Goal: Information Seeking & Learning: Find specific fact

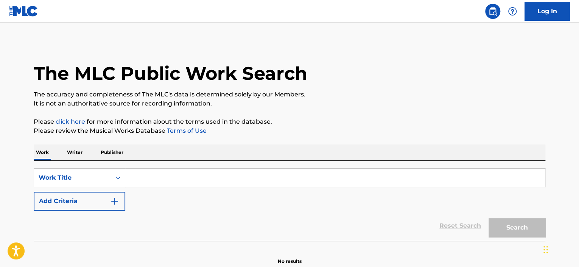
click at [114, 153] on p "Publisher" at bounding box center [111, 153] width 27 height 16
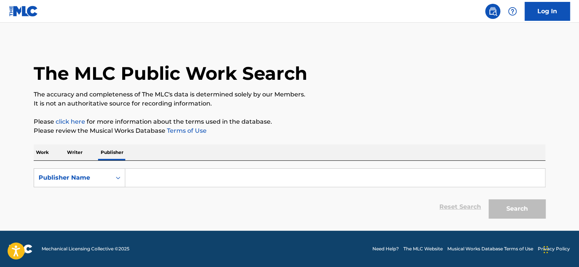
click at [142, 180] on input "Search Form" at bounding box center [335, 178] width 420 height 18
paste input "Adarga Group entertainment"
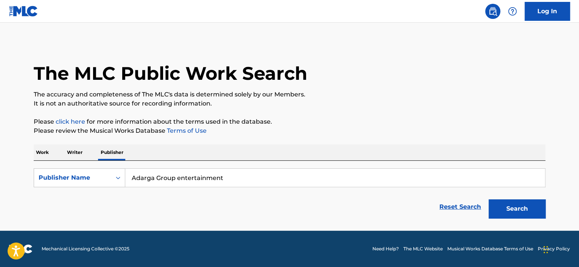
type input "Adarga Group entertainment"
click at [522, 207] on button "Search" at bounding box center [517, 208] width 57 height 19
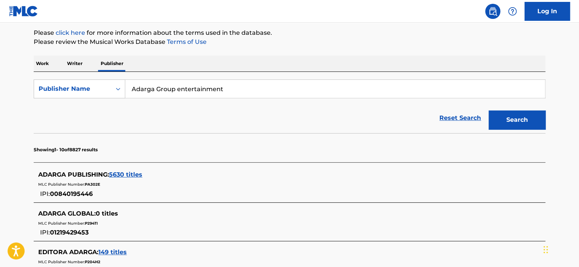
scroll to position [114, 0]
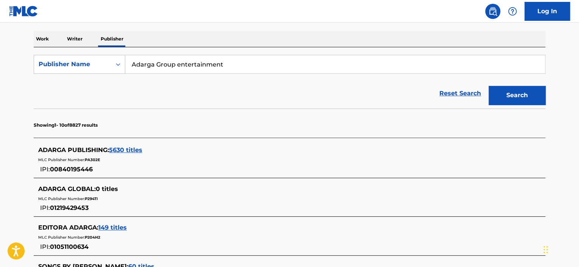
click at [129, 150] on span "5630 titles" at bounding box center [125, 149] width 33 height 7
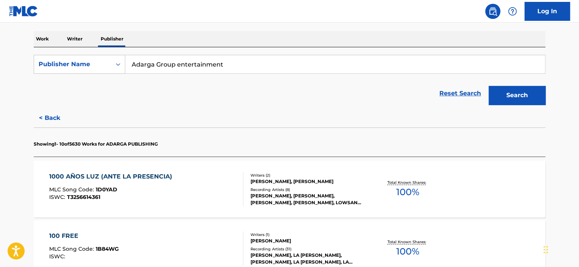
scroll to position [189, 0]
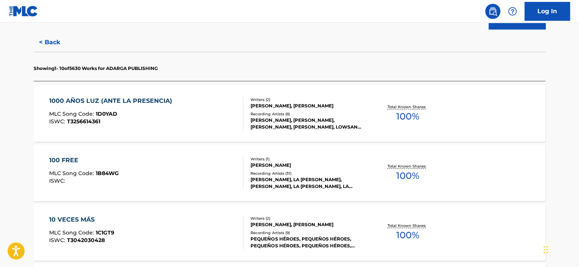
click at [120, 101] on div "1000 AÑOS LUZ (ANTE LA PRESENCIA)" at bounding box center [112, 101] width 127 height 9
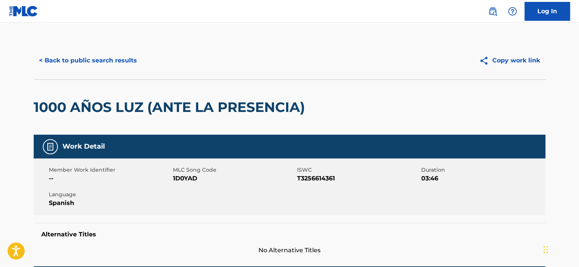
click at [42, 60] on button "< Back to public search results" at bounding box center [88, 60] width 109 height 19
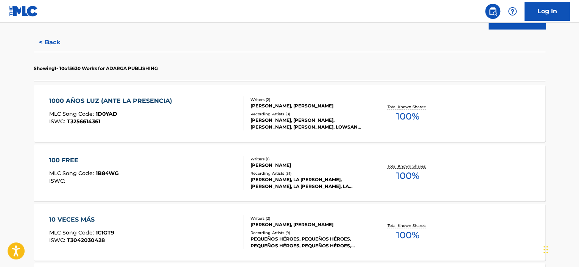
scroll to position [132, 0]
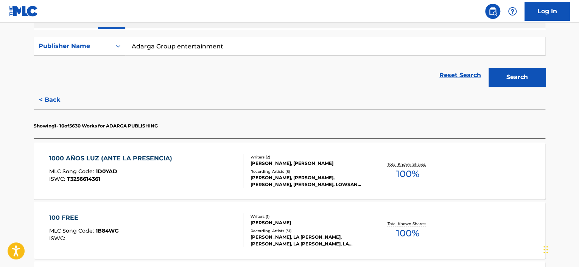
click at [520, 78] on button "Search" at bounding box center [517, 77] width 57 height 19
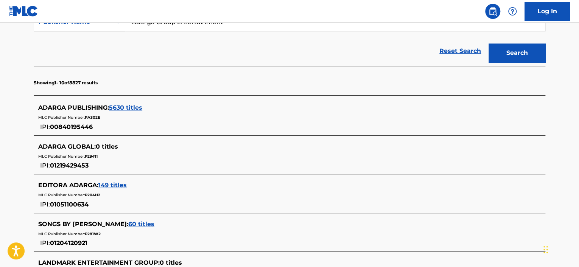
scroll to position [170, 0]
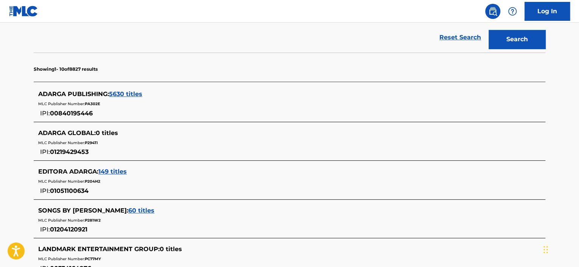
click at [114, 171] on span "149 titles" at bounding box center [112, 171] width 28 height 7
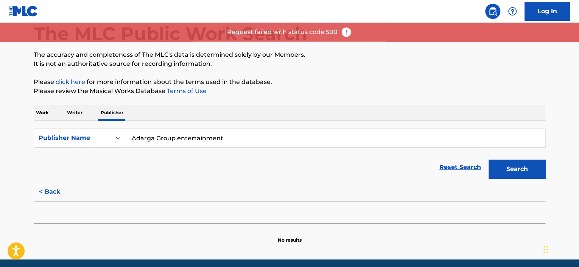
scroll to position [0, 0]
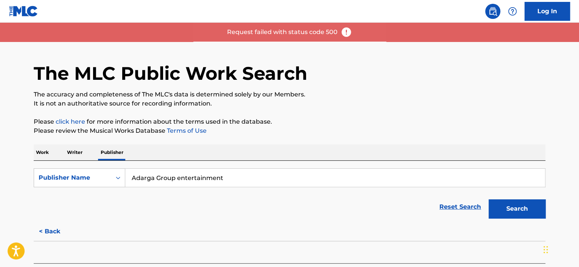
click at [109, 150] on p "Publisher" at bounding box center [111, 153] width 27 height 16
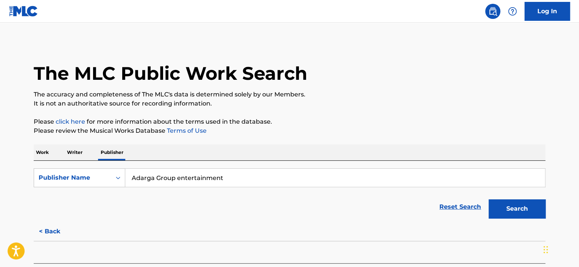
click at [516, 212] on button "Search" at bounding box center [517, 208] width 57 height 19
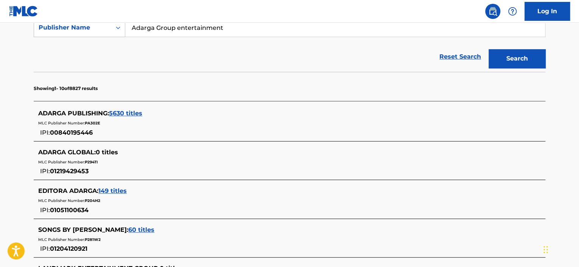
scroll to position [151, 0]
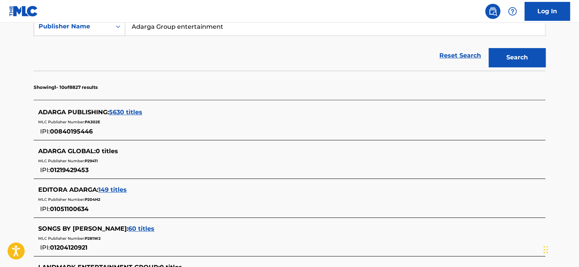
click at [117, 190] on span "149 titles" at bounding box center [112, 189] width 28 height 7
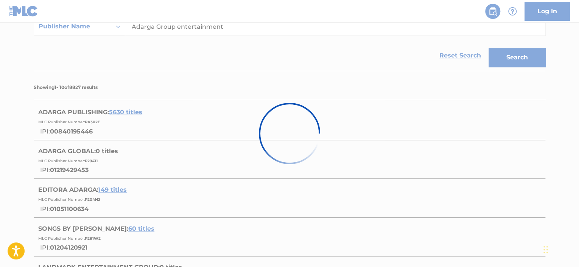
scroll to position [68, 0]
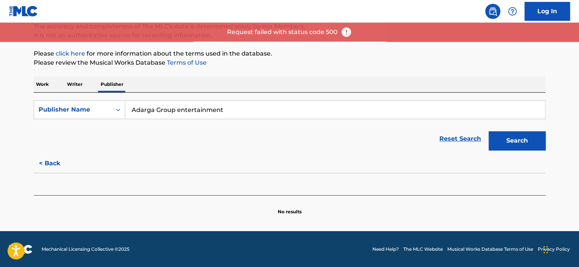
click at [347, 31] on img at bounding box center [346, 31] width 11 height 11
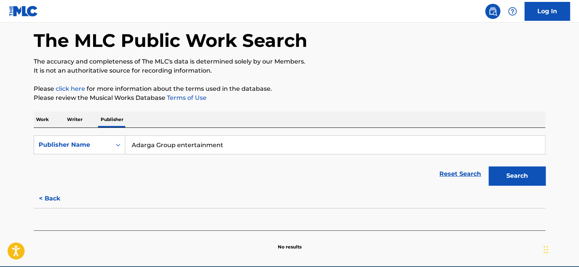
scroll to position [0, 0]
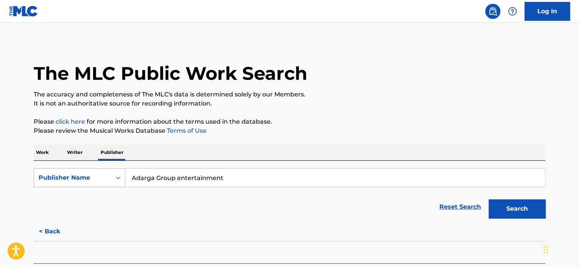
drag, startPoint x: 259, startPoint y: 175, endPoint x: 44, endPoint y: 174, distance: 215.4
click at [44, 174] on div "SearchWithCriteriad4281499-b50b-4329-a84f-237fbebe6022 Publisher Name Adarga Gr…" at bounding box center [290, 177] width 512 height 19
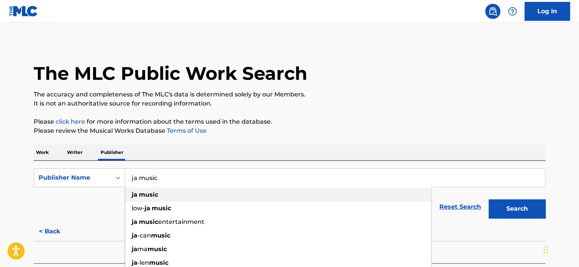
click at [168, 193] on div "ja music" at bounding box center [278, 195] width 306 height 14
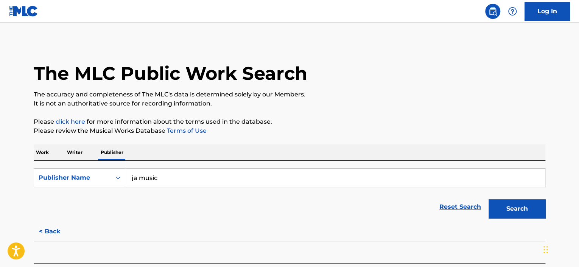
click at [526, 209] on button "Search" at bounding box center [517, 208] width 57 height 19
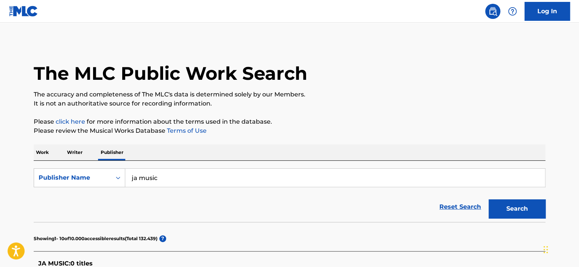
click at [195, 178] on input "ja music" at bounding box center [335, 178] width 420 height 18
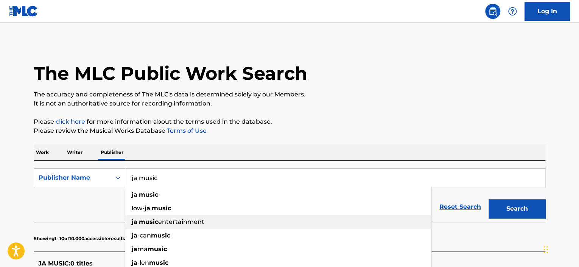
click at [185, 216] on div "ja music entertainment" at bounding box center [278, 222] width 306 height 14
type input "ja music entertainment"
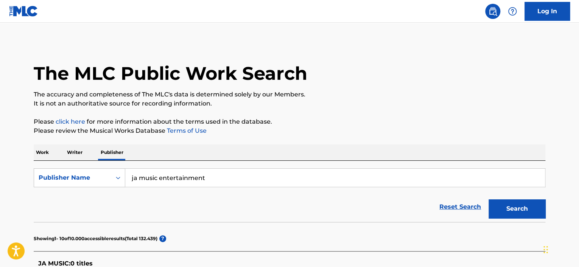
click at [512, 214] on button "Search" at bounding box center [517, 208] width 57 height 19
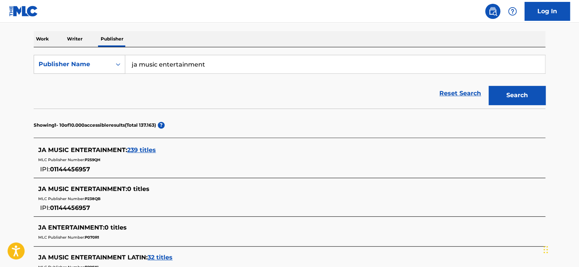
click at [149, 149] on span "239 titles" at bounding box center [141, 149] width 29 height 7
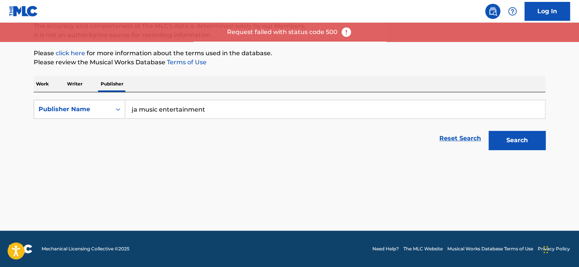
scroll to position [68, 0]
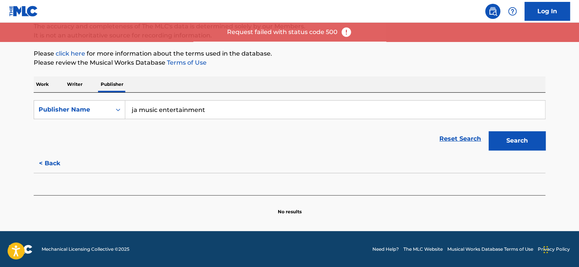
click at [345, 33] on img at bounding box center [346, 31] width 11 height 11
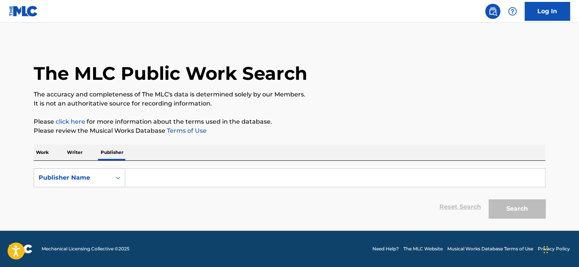
click at [158, 166] on div "SearchWithCriteria8d3d691e-00f0-4d41-bee3-d1761237ad01 Publisher Name Reset Sea…" at bounding box center [290, 191] width 512 height 61
click at [159, 178] on input "Search Form" at bounding box center [335, 178] width 420 height 18
type input "JA MUSIC ENTERTAINMENT"
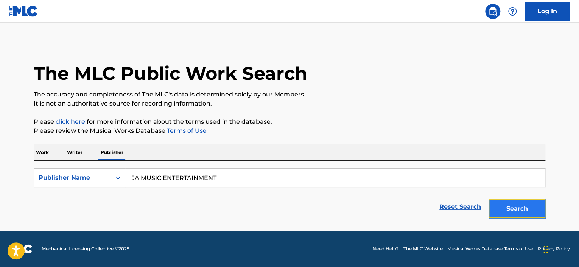
click at [508, 214] on button "Search" at bounding box center [517, 208] width 57 height 19
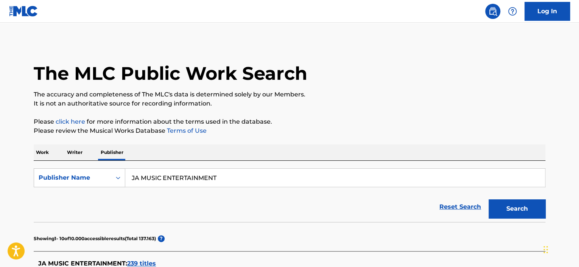
scroll to position [114, 0]
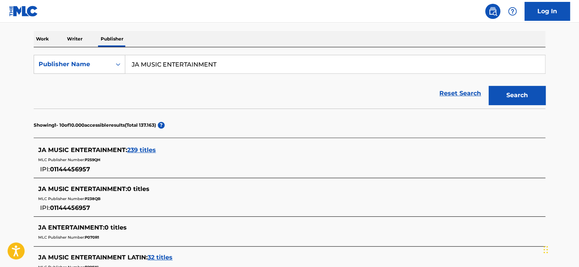
click at [146, 148] on span "239 titles" at bounding box center [141, 149] width 29 height 7
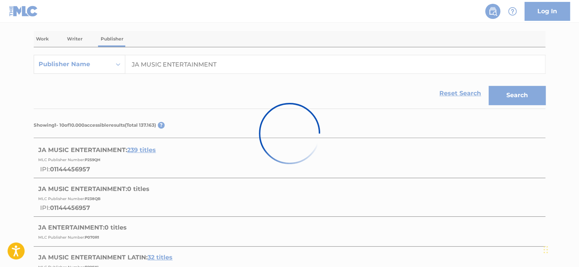
scroll to position [68, 0]
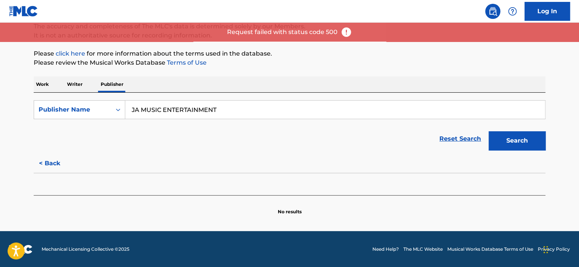
click at [346, 33] on img at bounding box center [346, 31] width 11 height 11
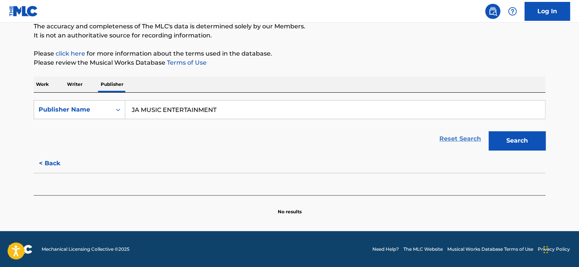
click at [461, 141] on link "Reset Search" at bounding box center [460, 139] width 49 height 17
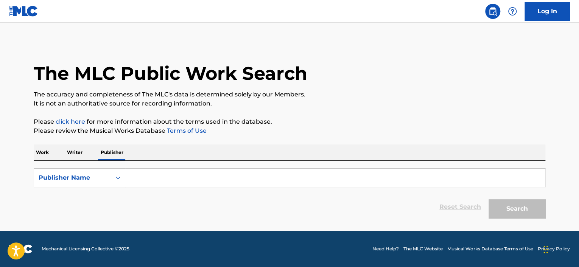
scroll to position [0, 0]
click at [205, 172] on input "Search Form" at bounding box center [335, 178] width 420 height 18
type input "JA MUSIC ENTERTAINMENT"
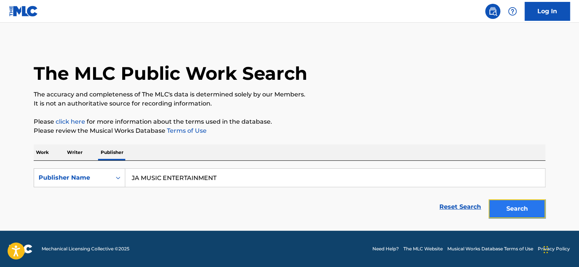
click at [508, 209] on button "Search" at bounding box center [517, 208] width 57 height 19
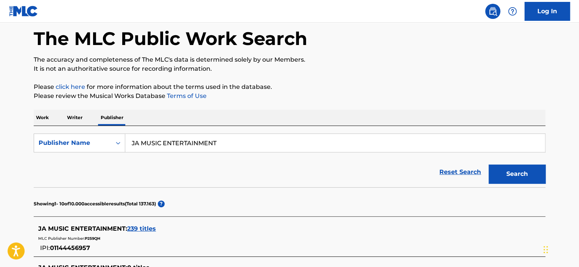
scroll to position [76, 0]
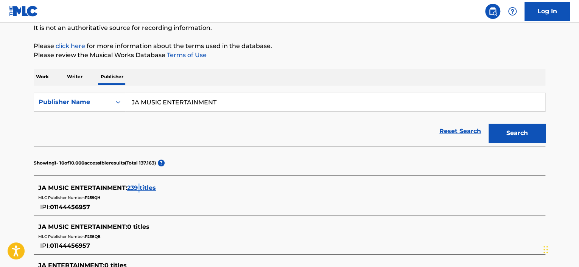
click at [140, 188] on span "239 titles" at bounding box center [141, 187] width 29 height 7
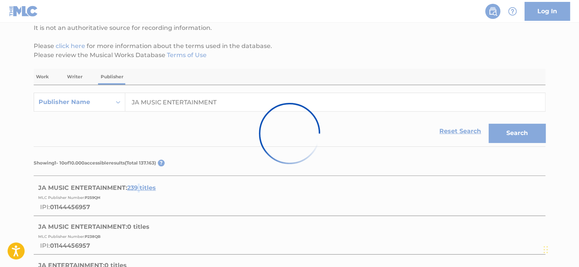
scroll to position [68, 0]
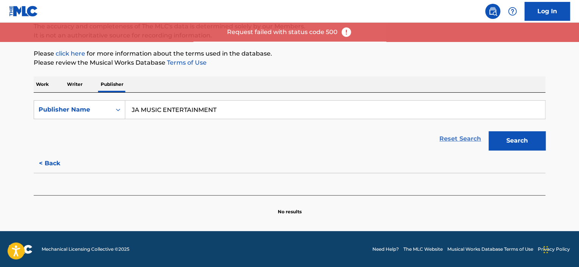
click at [447, 140] on link "Reset Search" at bounding box center [460, 139] width 49 height 17
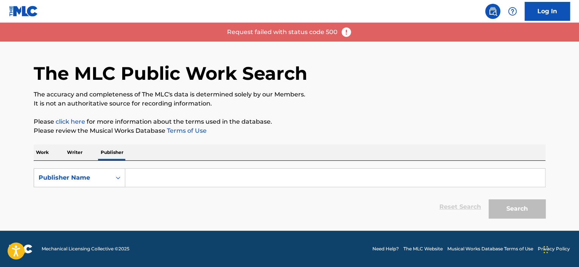
scroll to position [0, 0]
click at [73, 152] on p "Writer" at bounding box center [75, 153] width 20 height 16
click at [139, 171] on input "Search Form" at bounding box center [335, 178] width 420 height 18
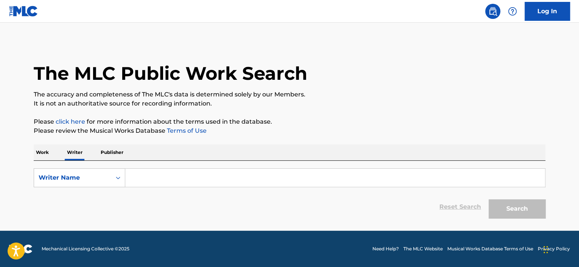
type input "Moises Bernavides Castano"
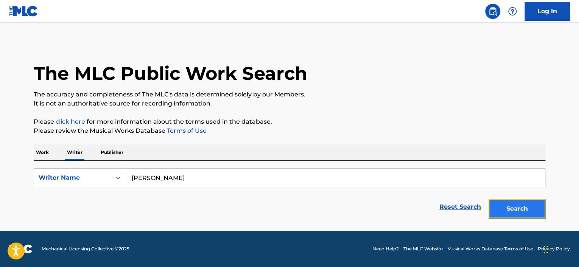
click at [506, 207] on button "Search" at bounding box center [517, 208] width 57 height 19
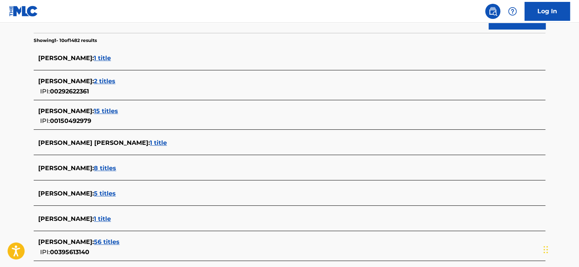
scroll to position [227, 0]
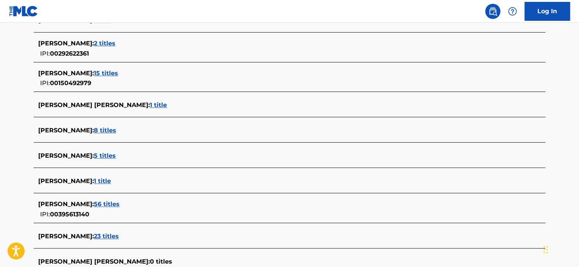
click at [120, 204] on span "56 titles" at bounding box center [107, 204] width 26 height 7
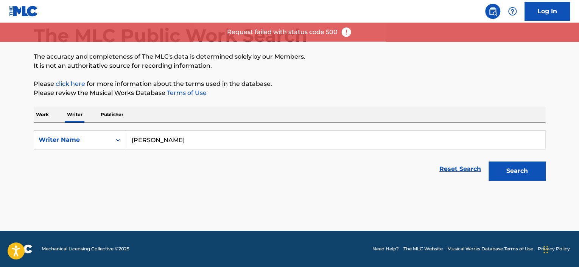
scroll to position [38, 0]
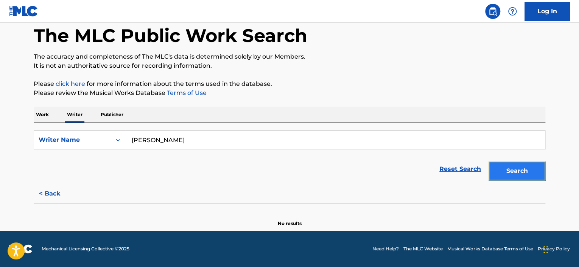
click at [514, 179] on button "Search" at bounding box center [517, 171] width 57 height 19
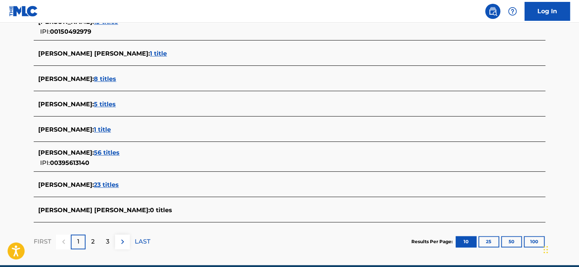
scroll to position [303, 0]
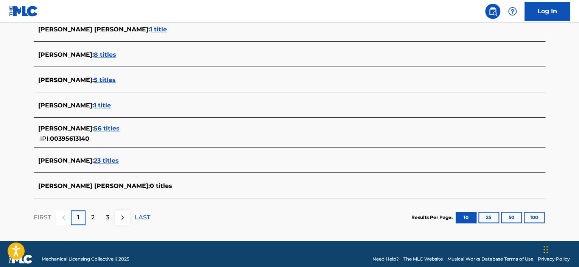
click at [120, 131] on span "56 titles" at bounding box center [107, 128] width 26 height 7
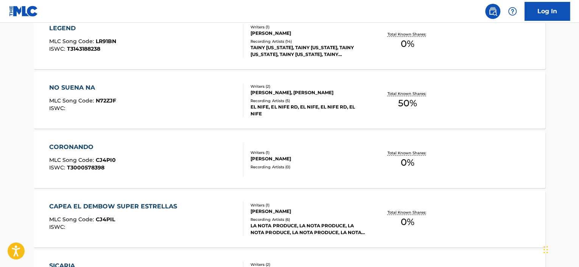
click at [68, 145] on div "CORONANDO" at bounding box center [82, 147] width 67 height 9
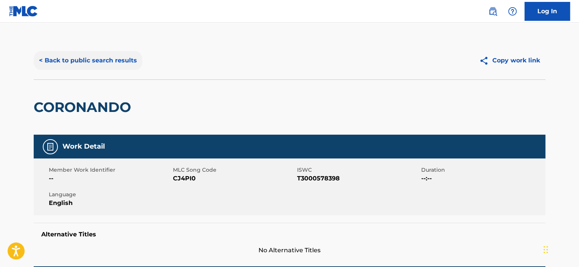
click at [44, 63] on button "< Back to public search results" at bounding box center [88, 60] width 109 height 19
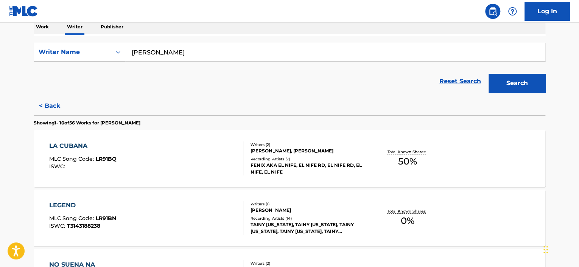
scroll to position [170, 0]
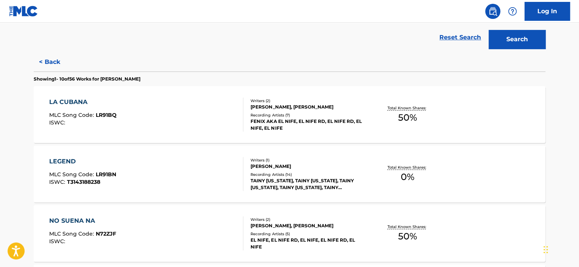
click at [70, 107] on div "LA CUBANA MLC Song Code : LR91BQ ISWC :" at bounding box center [82, 115] width 67 height 34
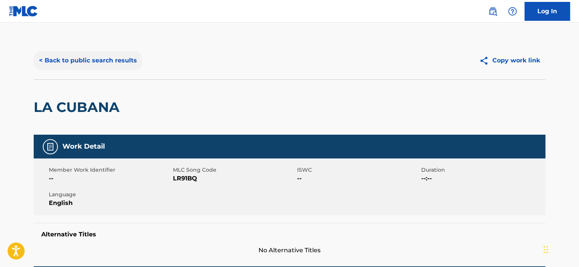
click at [44, 64] on button "< Back to public search results" at bounding box center [88, 60] width 109 height 19
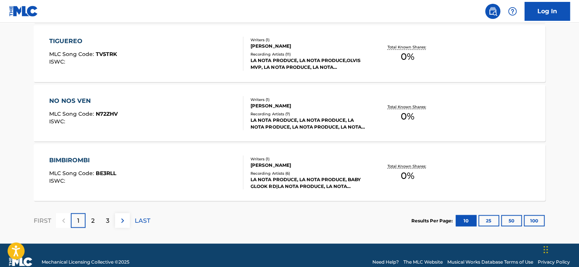
scroll to position [659, 0]
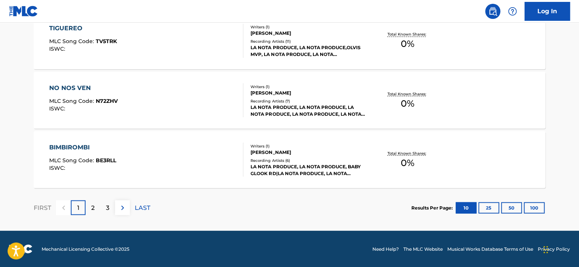
click at [69, 146] on div "BIMBIROMBI" at bounding box center [82, 147] width 67 height 9
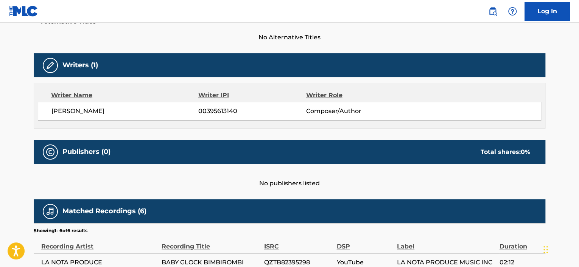
scroll to position [209, 0]
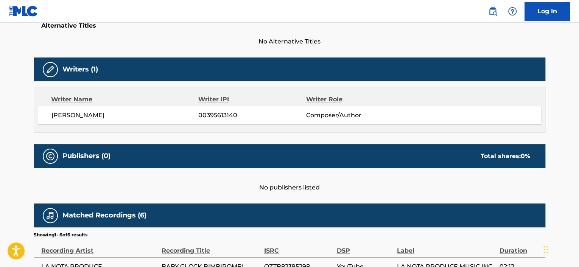
click at [211, 136] on div "Work Detail Member Work Identifier -- MLC Song Code BE3RLL ISWC -- Duration --:…" at bounding box center [290, 148] width 512 height 445
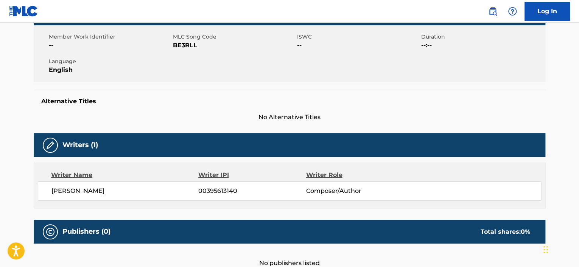
click at [297, 110] on div "Alternative Titles No Alternative Titles" at bounding box center [290, 106] width 512 height 32
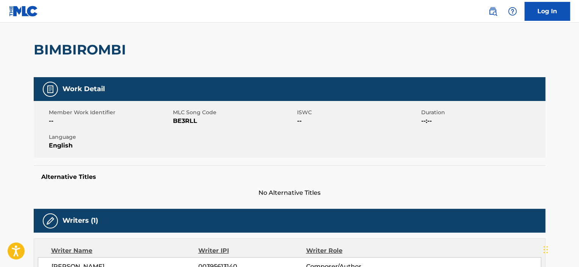
click at [287, 121] on span "BE3RLL" at bounding box center [234, 121] width 122 height 9
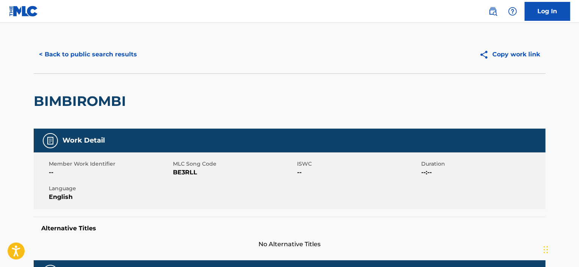
scroll to position [0, 0]
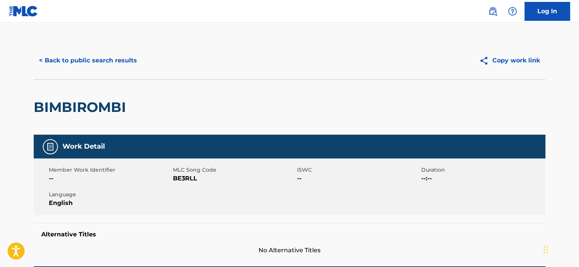
click at [224, 124] on div "BIMBIROMBI" at bounding box center [290, 106] width 512 height 55
click at [37, 59] on button "< Back to public search results" at bounding box center [88, 60] width 109 height 19
